Goal: Task Accomplishment & Management: Manage account settings

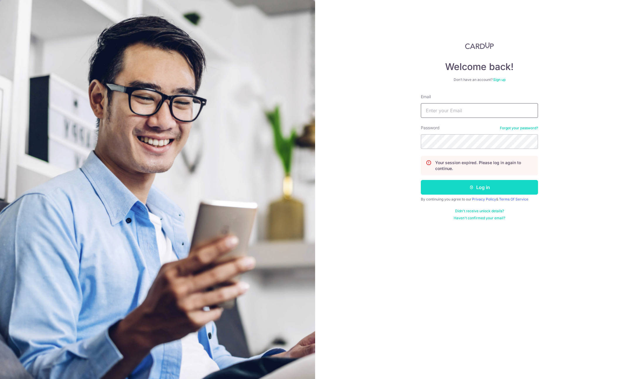
type input "[PERSON_NAME][EMAIL_ADDRESS][DOMAIN_NAME]"
click at [483, 191] on button "Log in" at bounding box center [479, 187] width 117 height 15
